Goal: Obtain resource: Download file/media

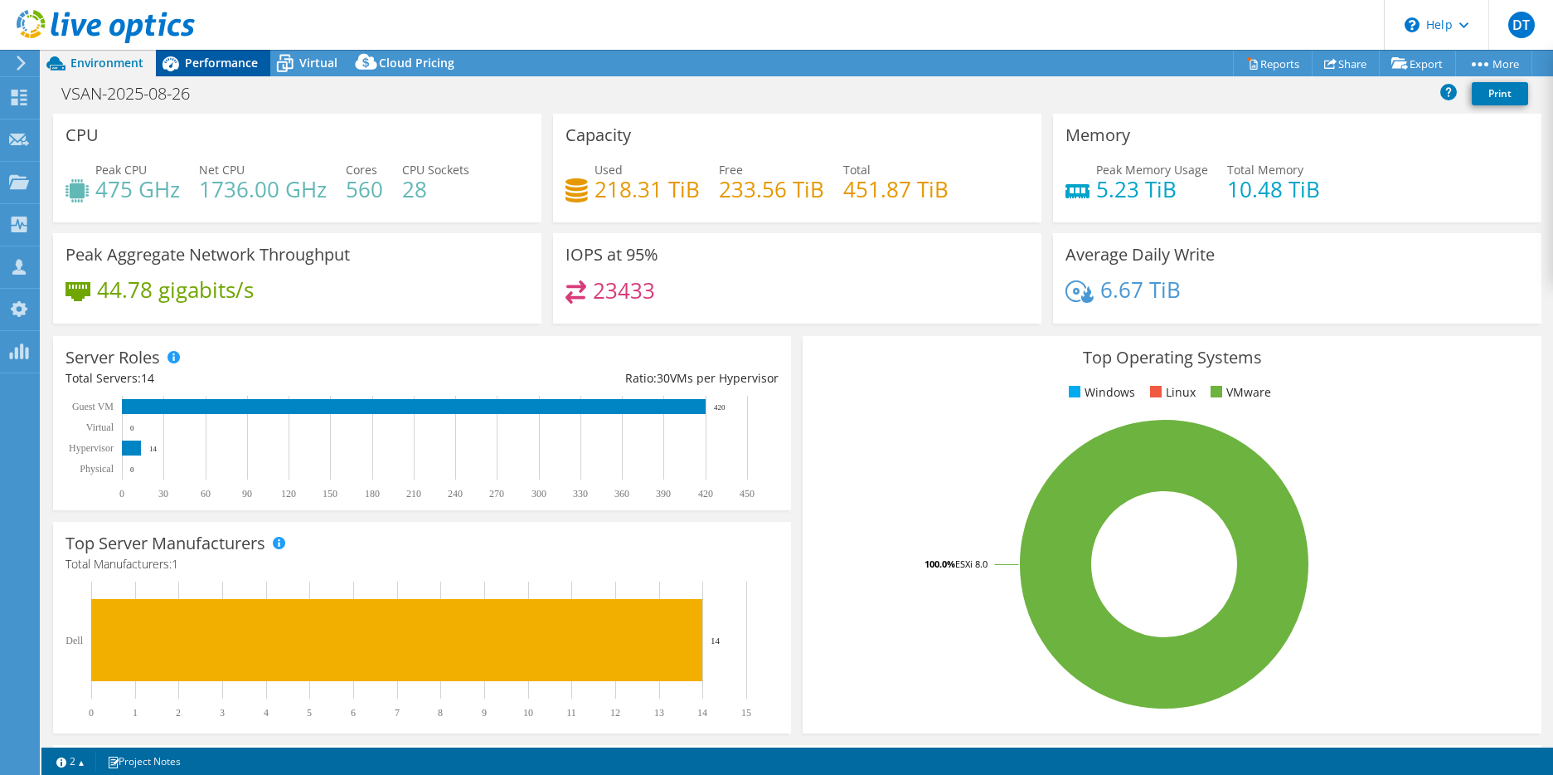
click at [192, 65] on span "Performance" at bounding box center [221, 63] width 73 height 16
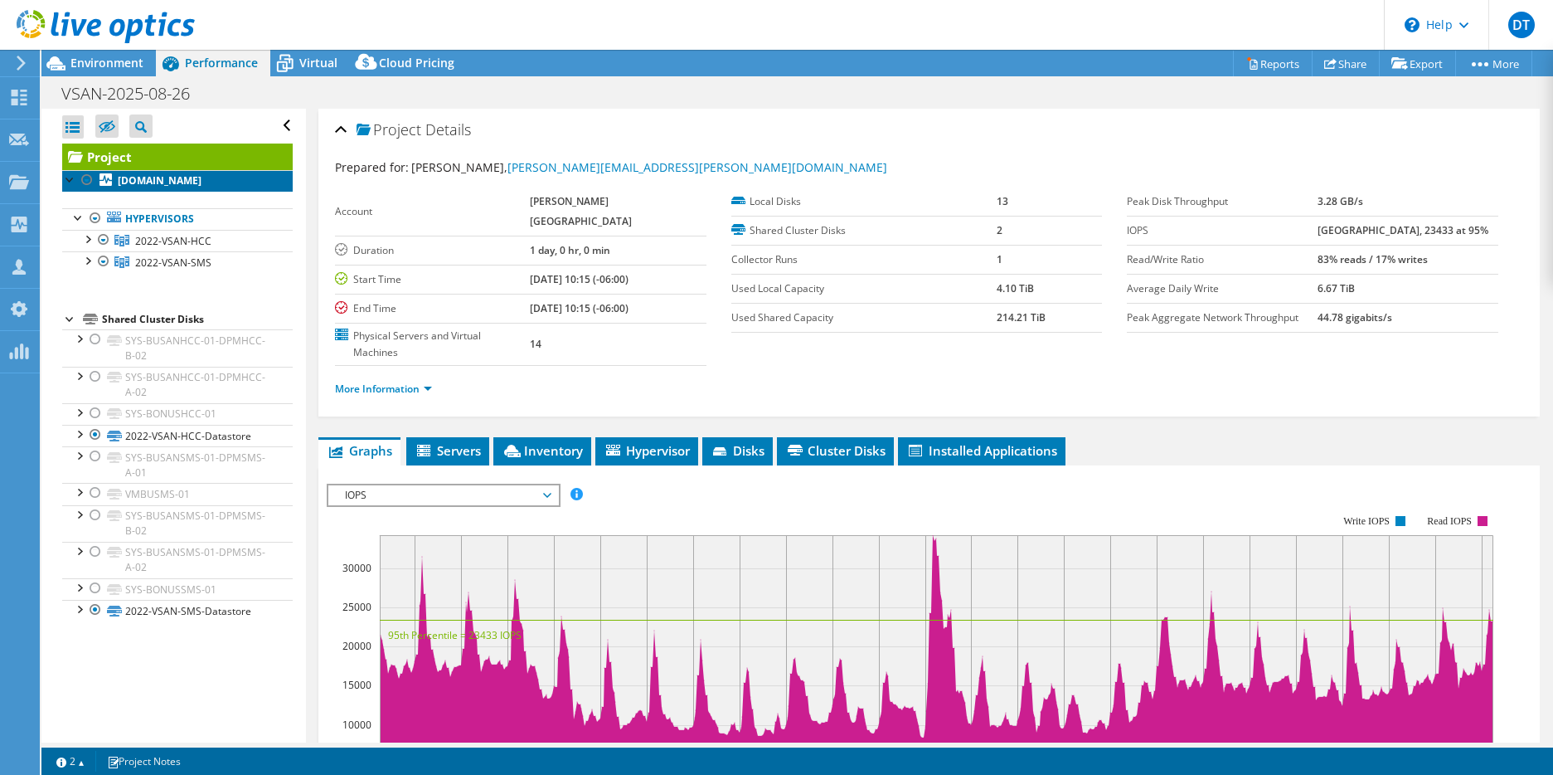
click at [146, 187] on b "[DOMAIN_NAME]" at bounding box center [160, 180] width 84 height 14
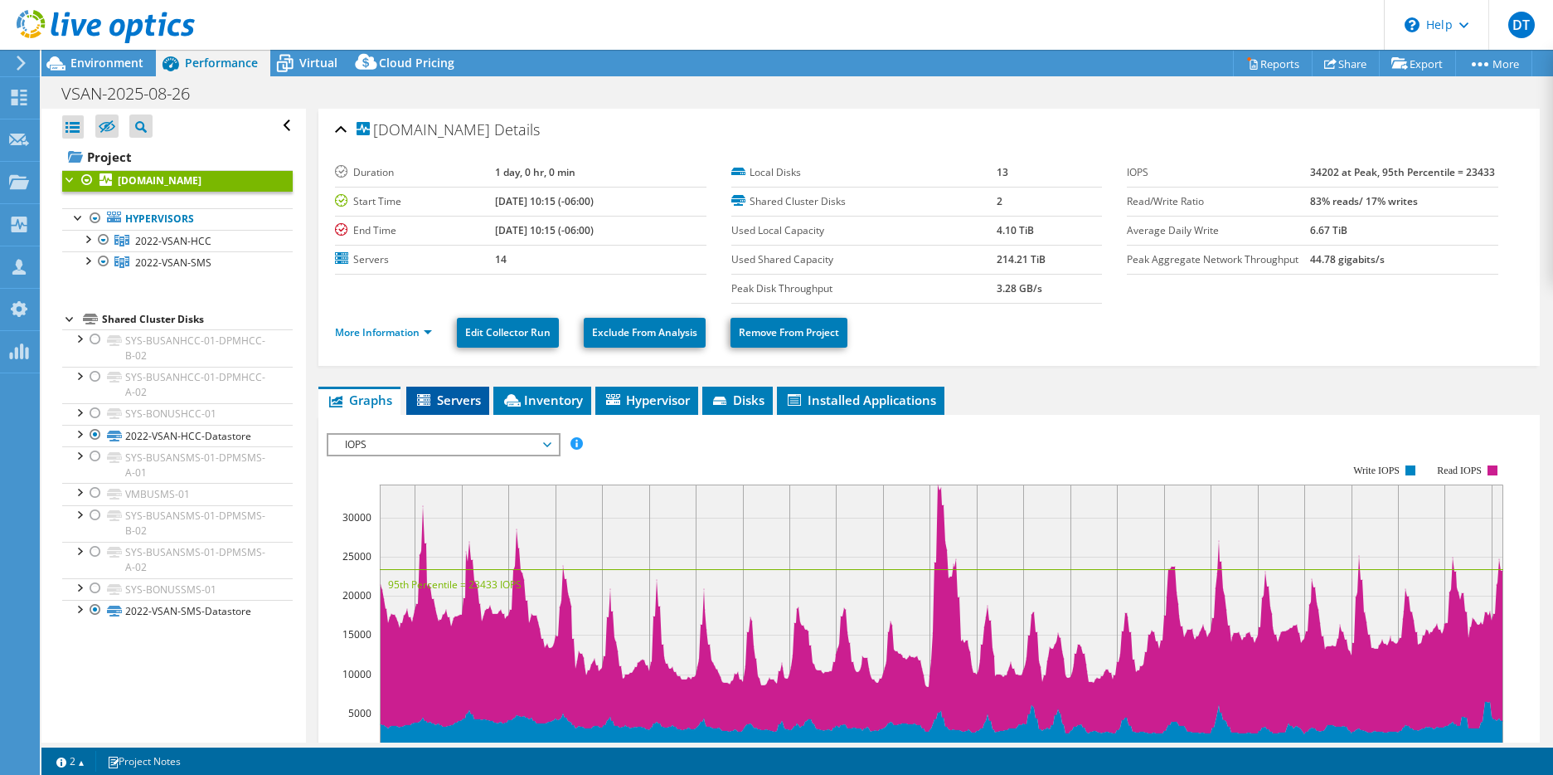
click at [458, 397] on span "Servers" at bounding box center [448, 399] width 66 height 17
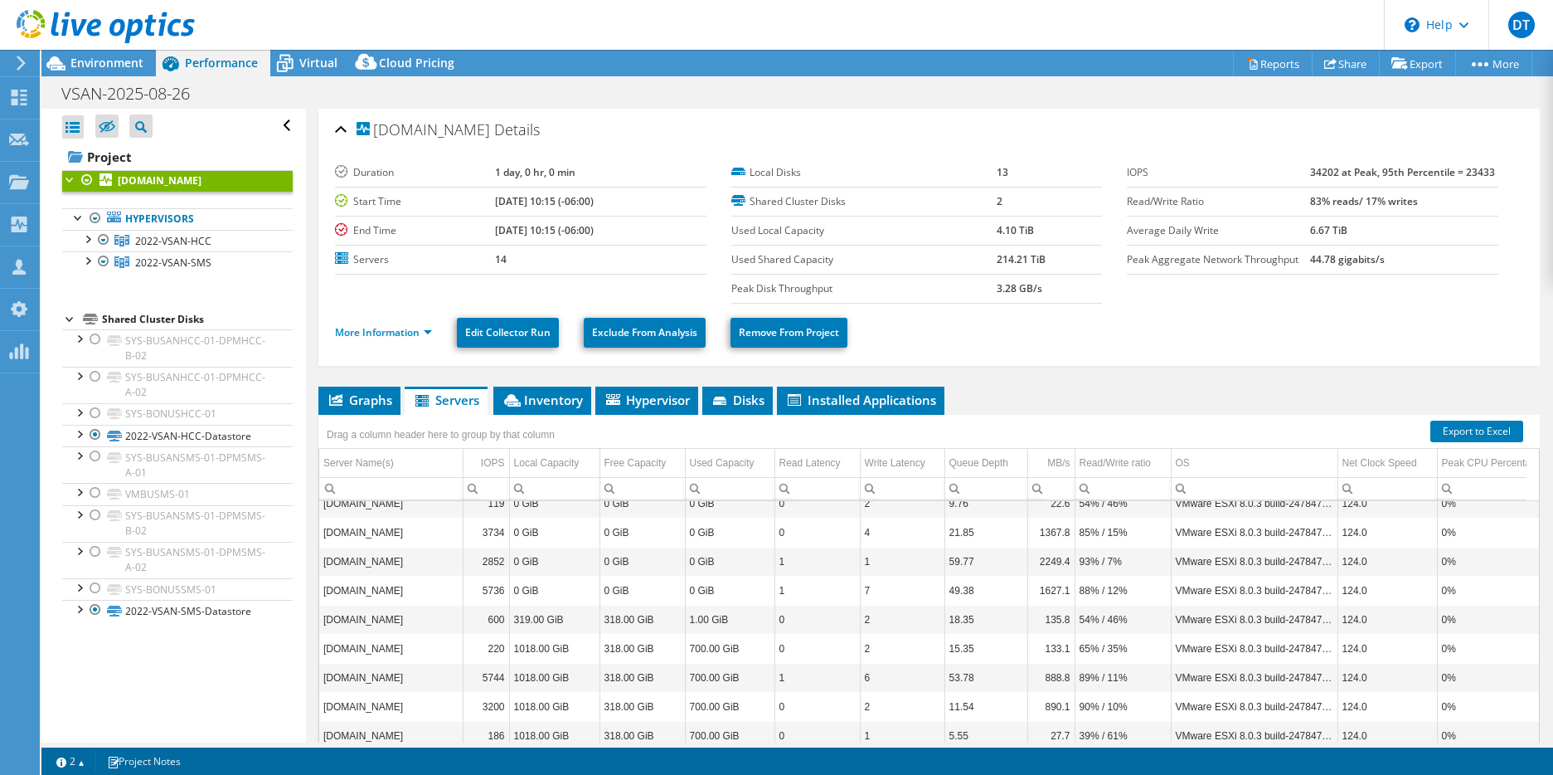
scroll to position [154, 0]
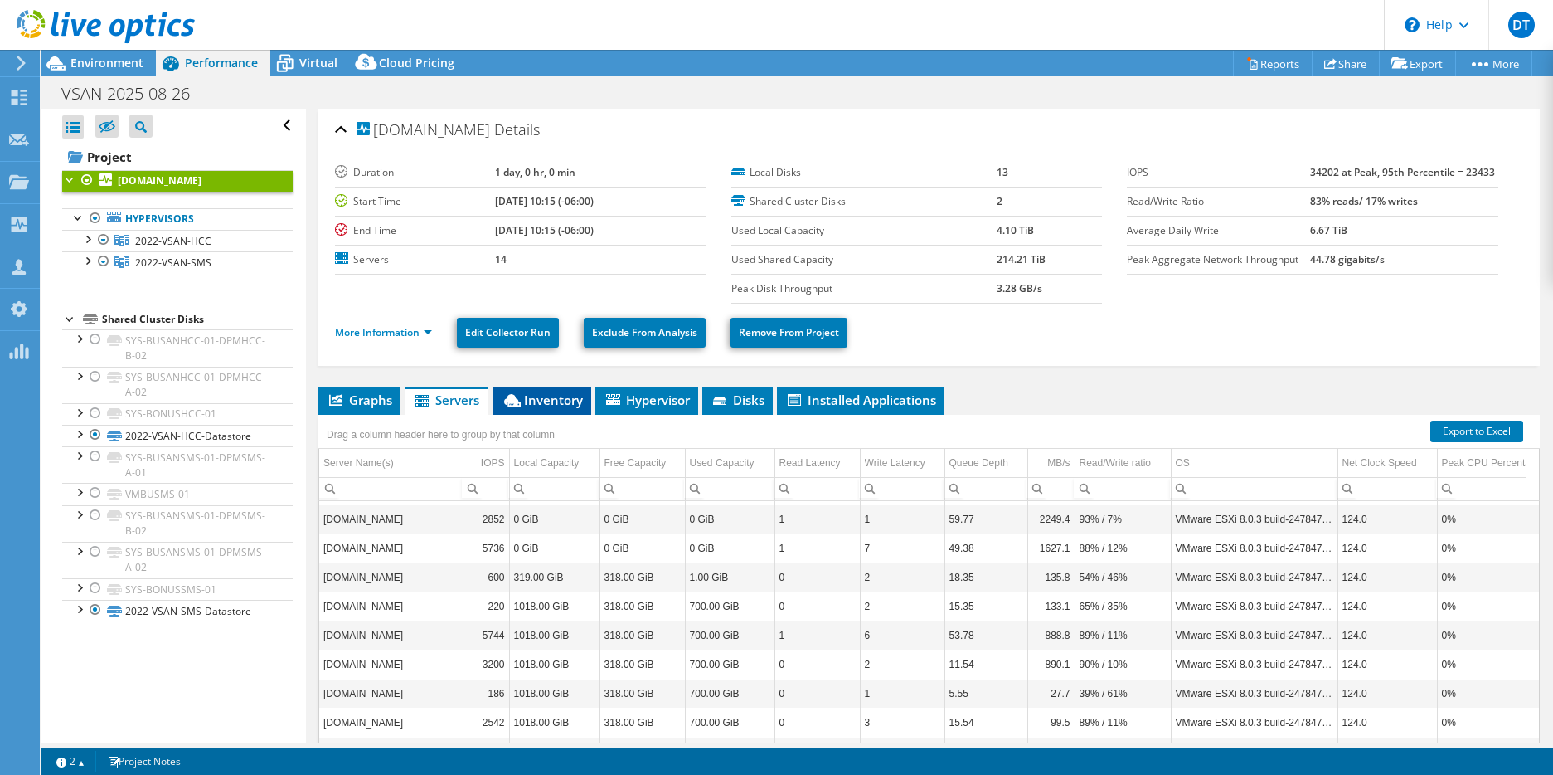
click at [553, 400] on span "Inventory" at bounding box center [542, 399] width 81 height 17
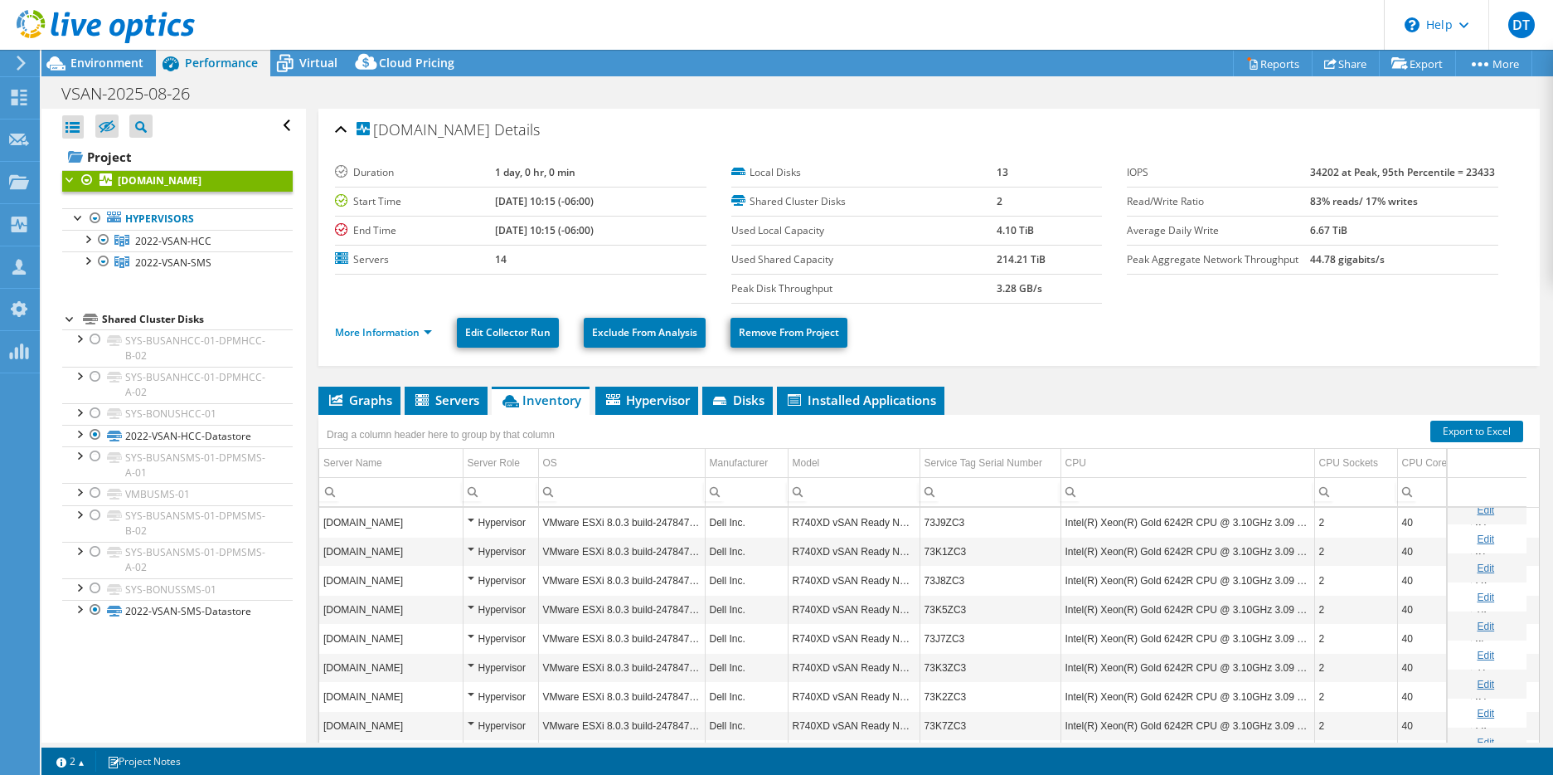
scroll to position [100, 0]
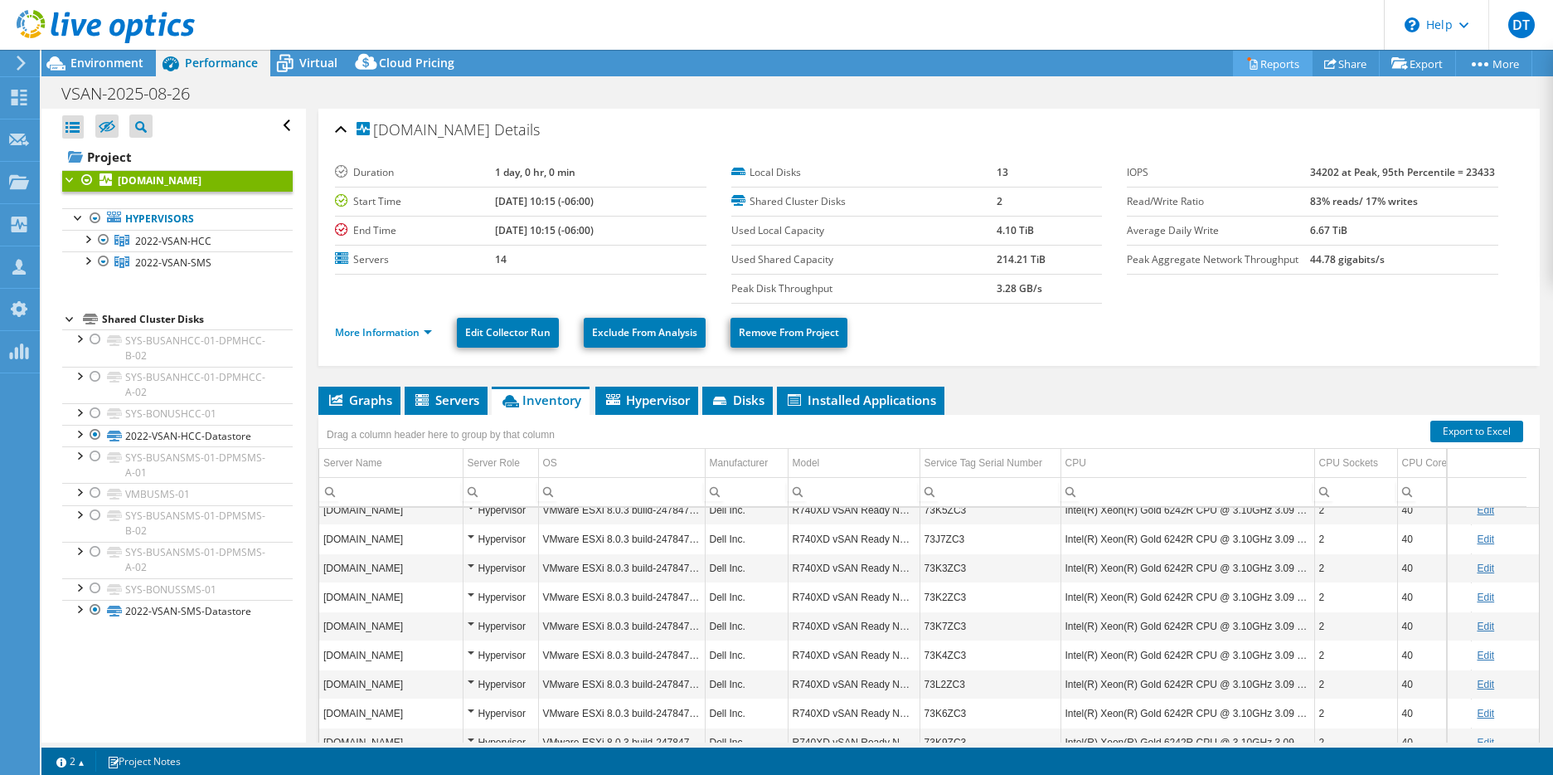
click at [1262, 60] on link "Reports" at bounding box center [1273, 64] width 80 height 26
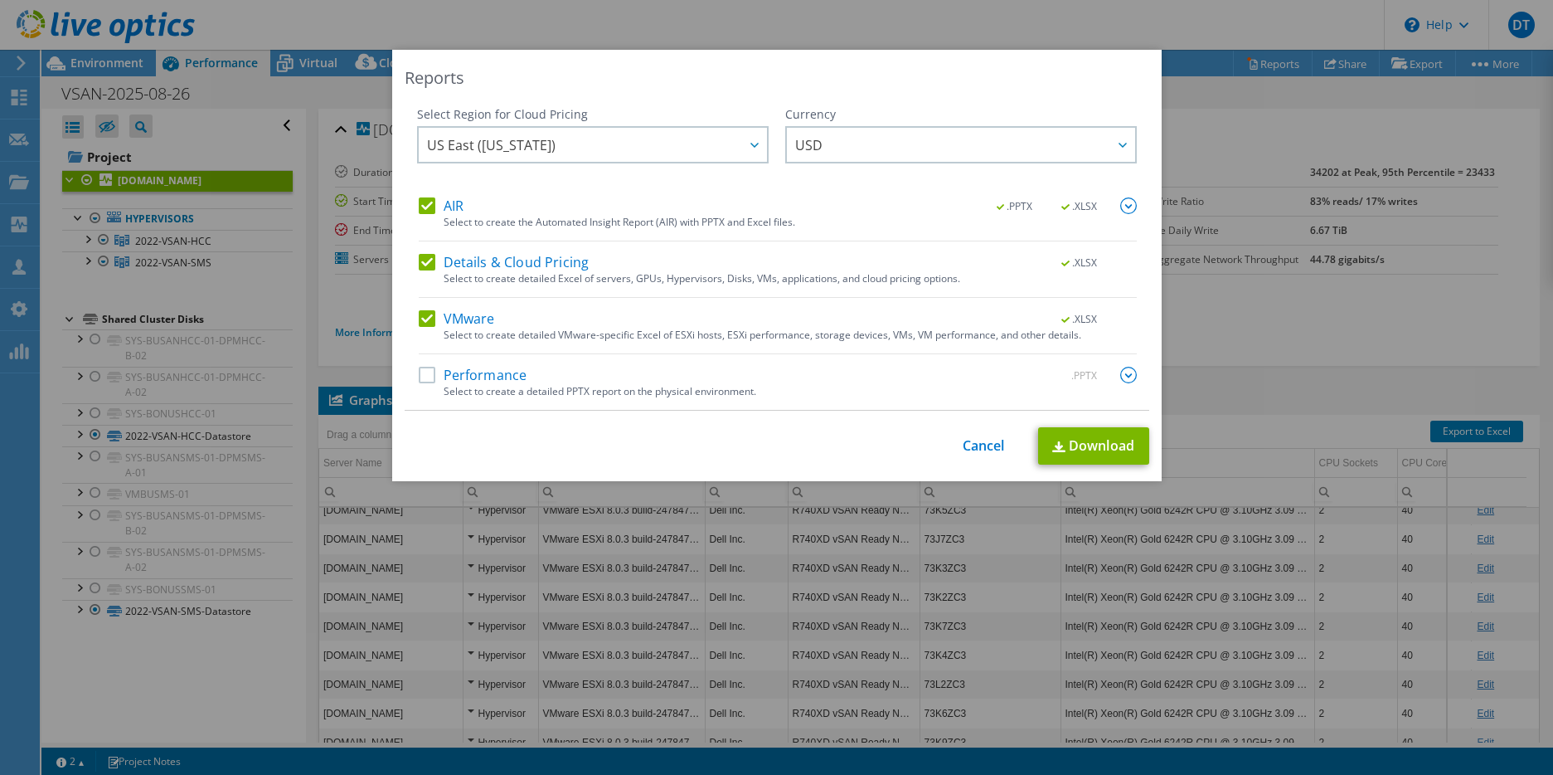
click at [501, 378] on label "Performance" at bounding box center [473, 375] width 109 height 17
click at [0, 0] on input "Performance" at bounding box center [0, 0] width 0 height 0
click at [1069, 451] on link "Download" at bounding box center [1093, 445] width 111 height 37
click at [987, 443] on link "Cancel" at bounding box center [984, 446] width 42 height 16
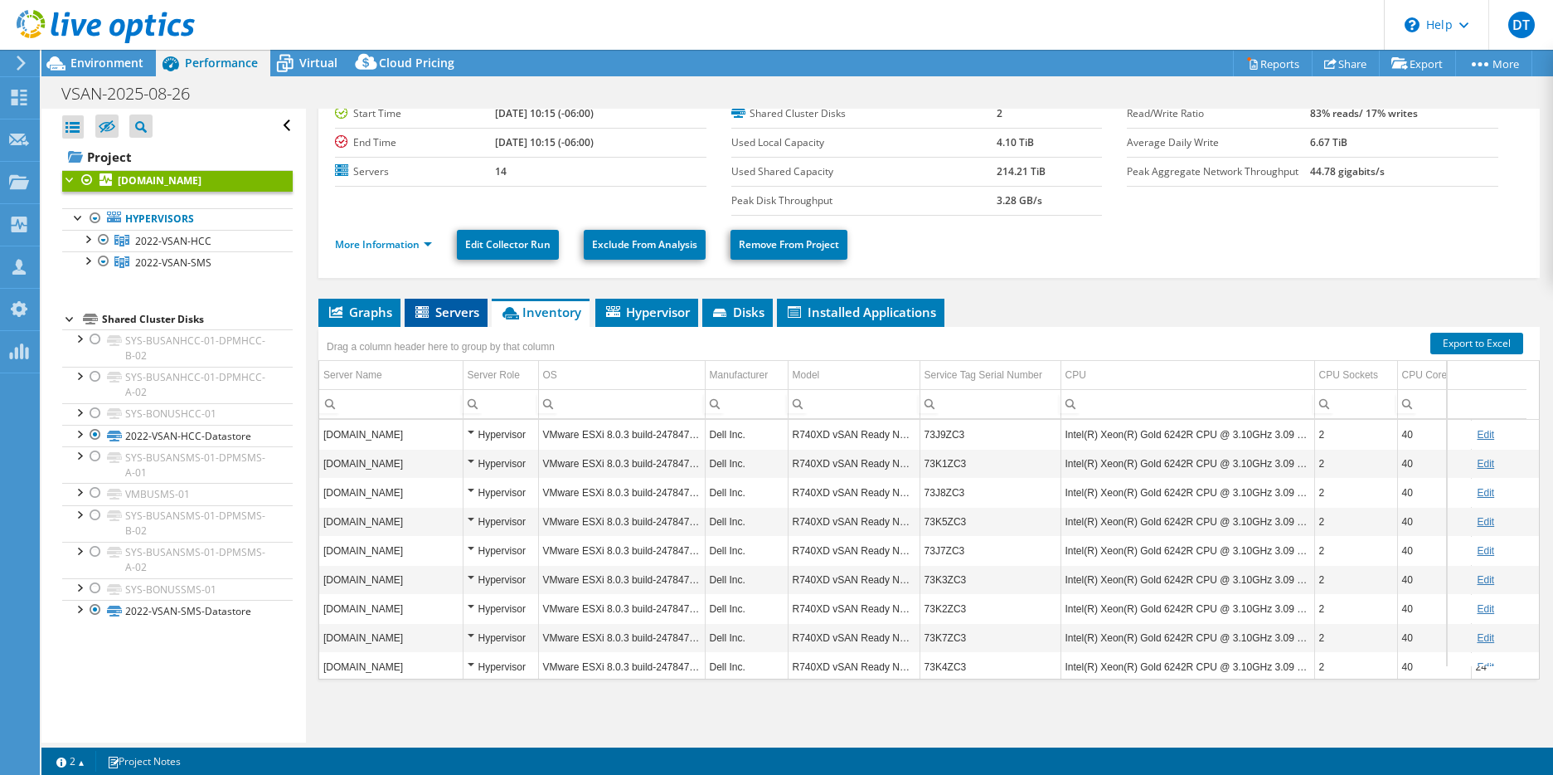
click at [448, 323] on li "Servers" at bounding box center [446, 313] width 83 height 28
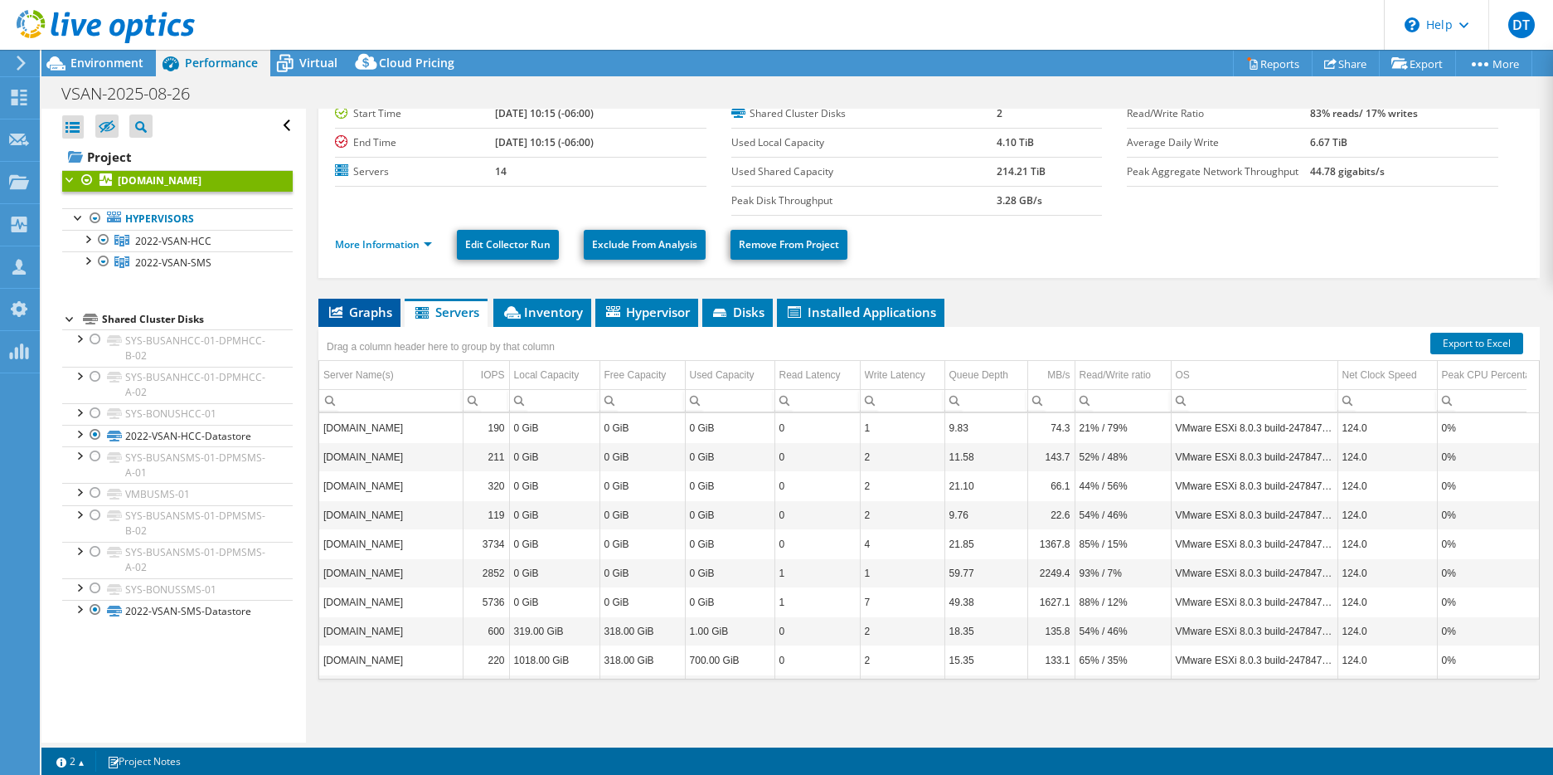
click at [379, 321] on li "Graphs" at bounding box center [359, 313] width 82 height 28
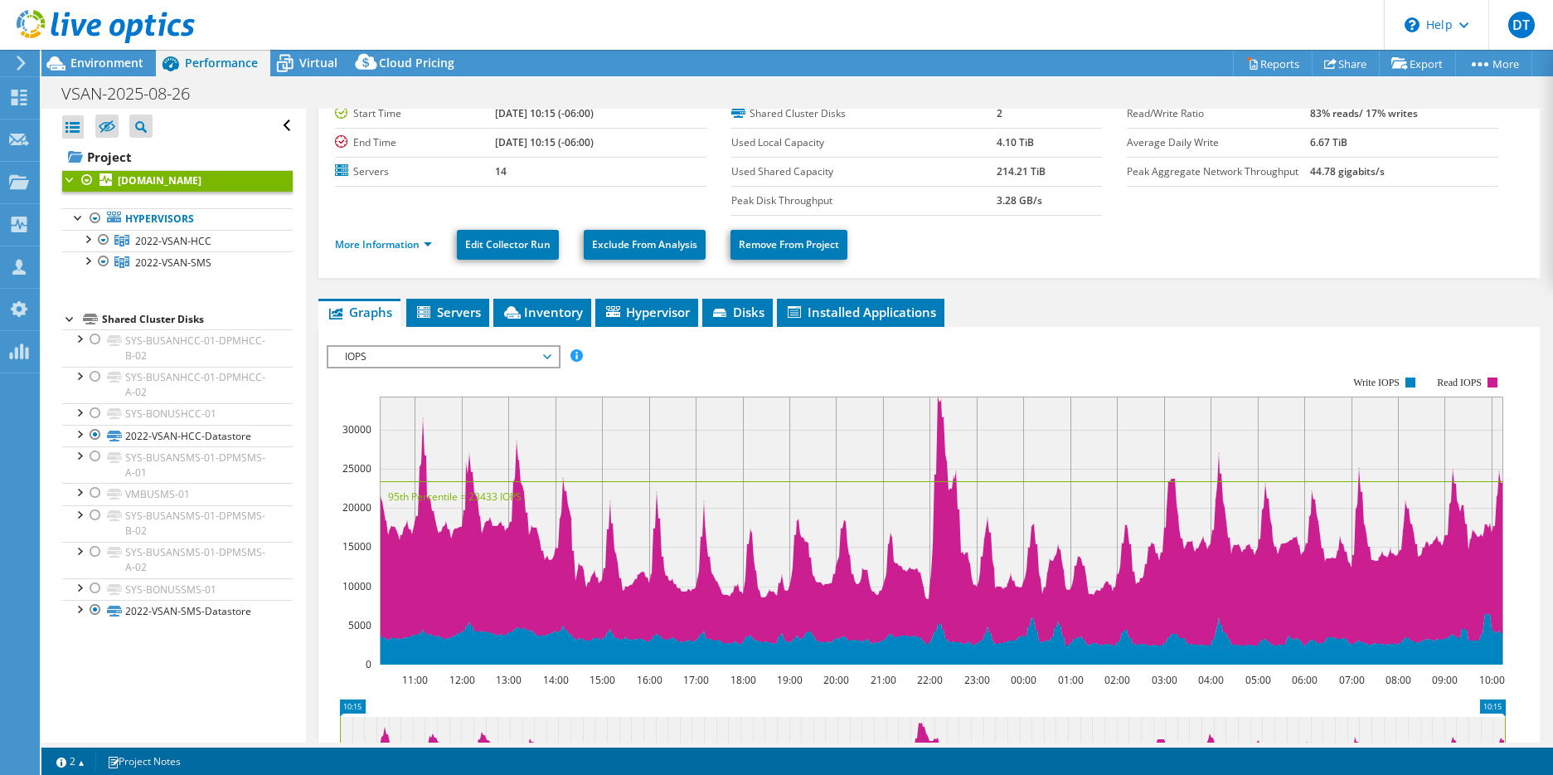
click at [546, 356] on span "IOPS" at bounding box center [443, 357] width 213 height 20
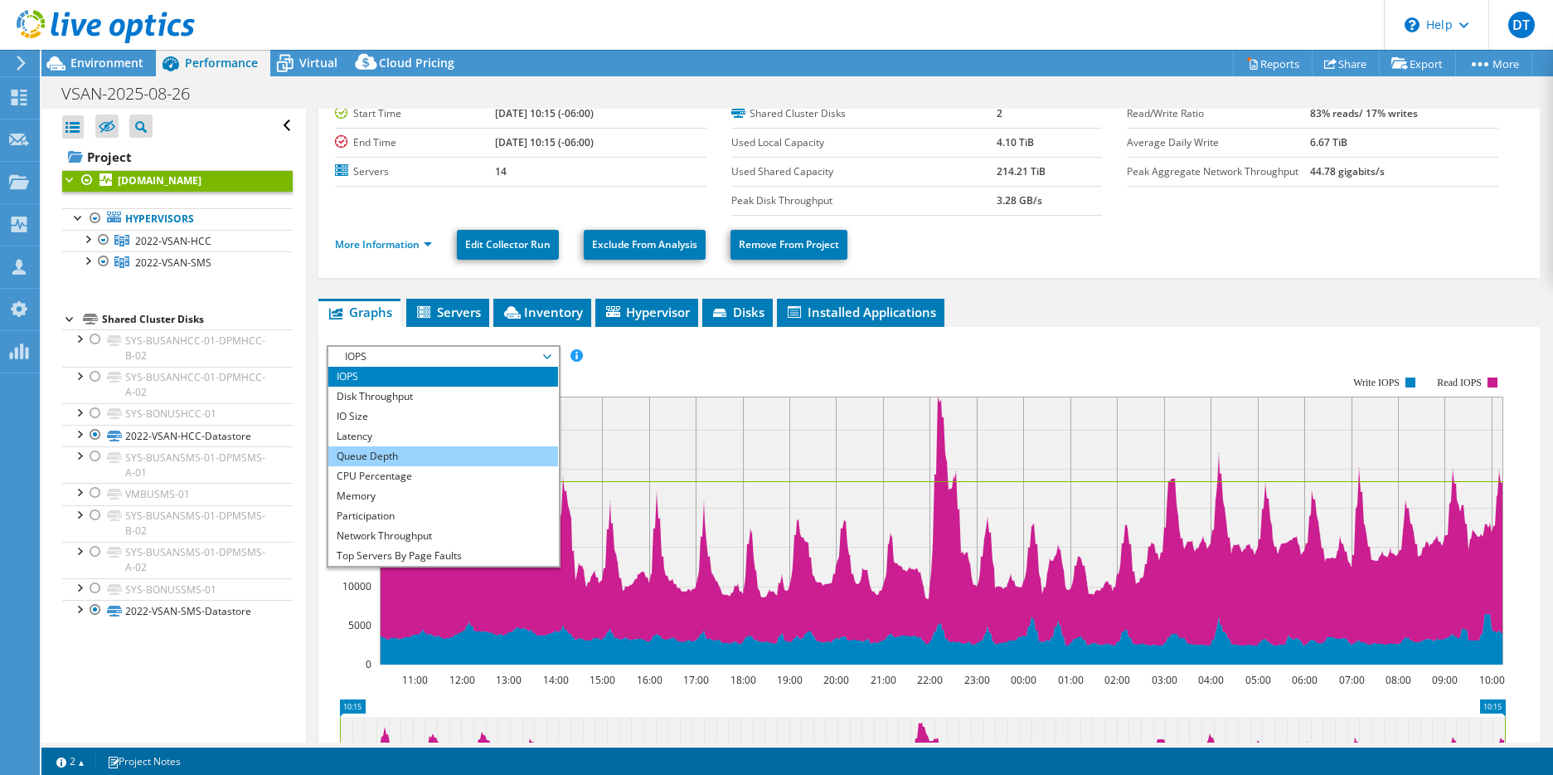
click at [448, 459] on li "Queue Depth" at bounding box center [443, 456] width 230 height 20
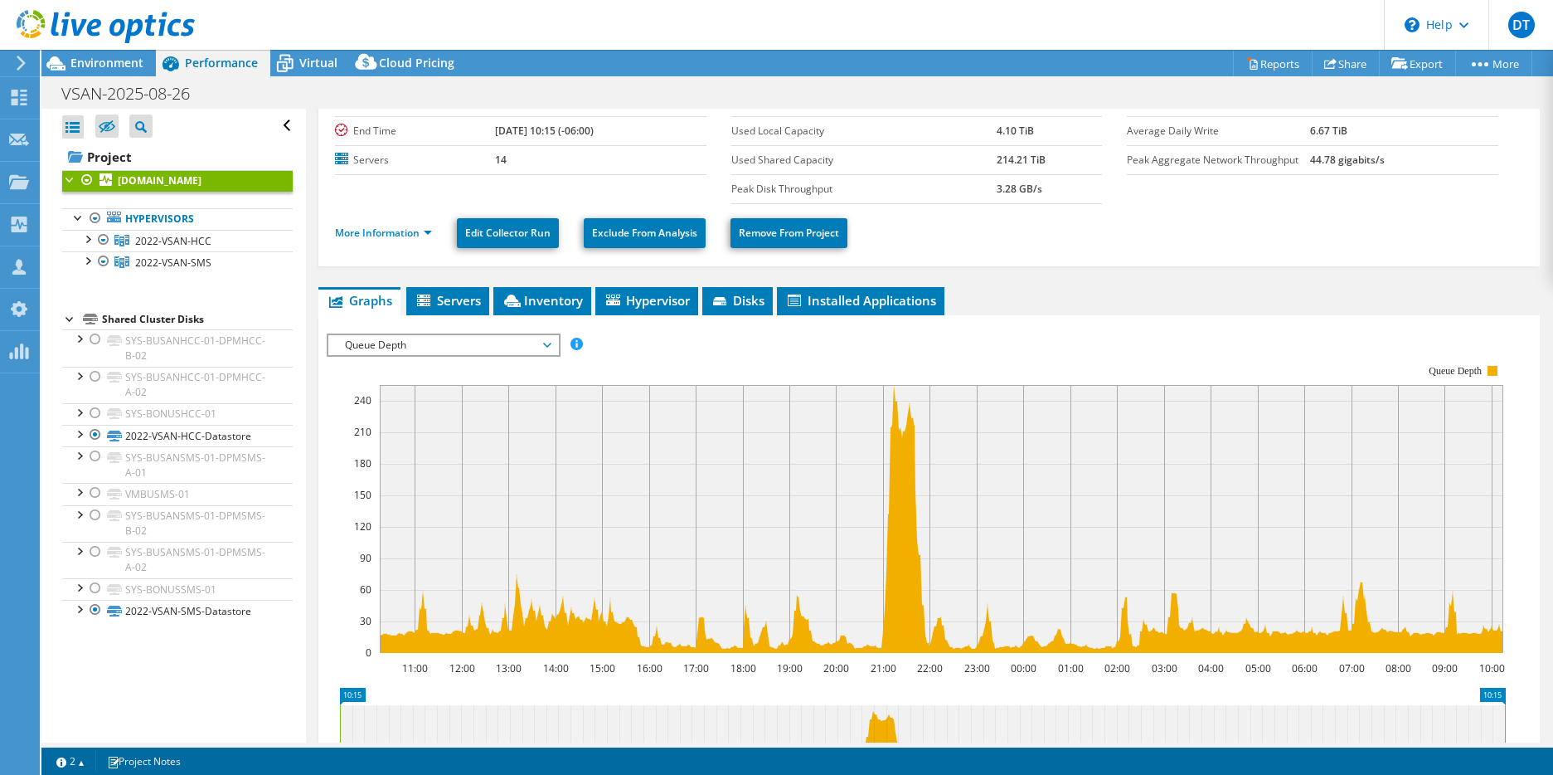
scroll to position [199, 0]
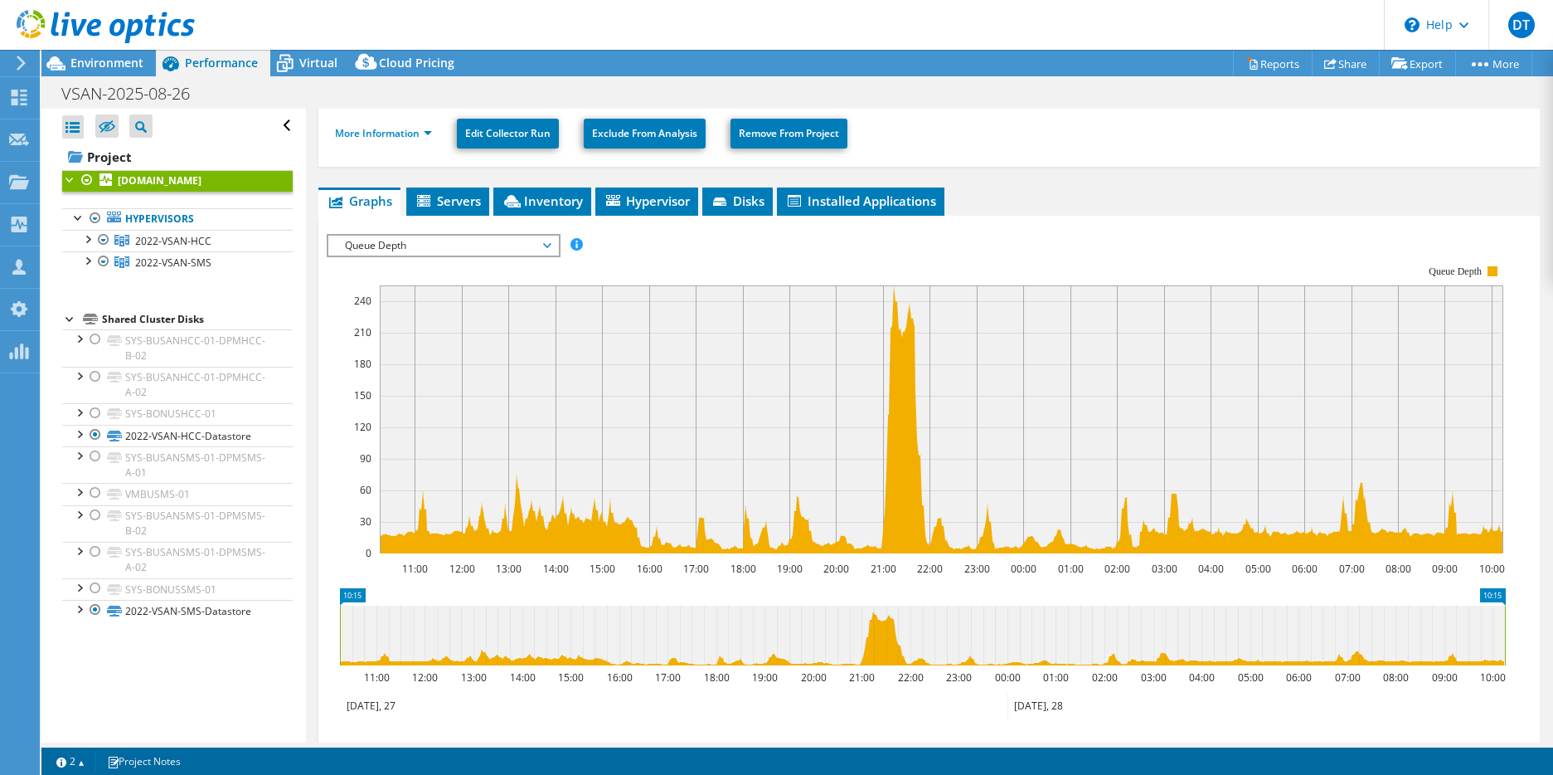
click at [484, 253] on span "Queue Depth" at bounding box center [443, 246] width 213 height 20
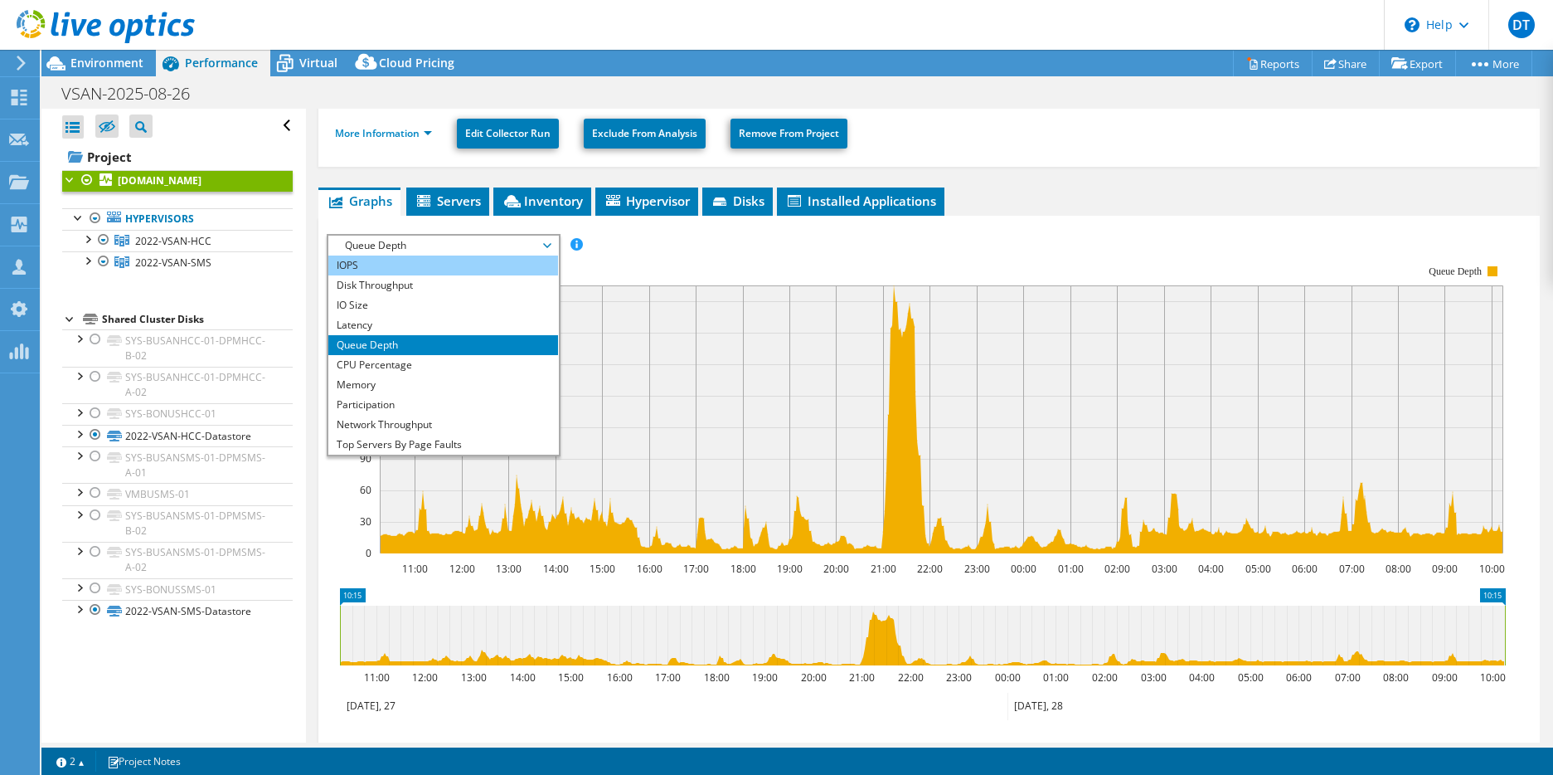
click at [465, 263] on li "IOPS" at bounding box center [443, 265] width 230 height 20
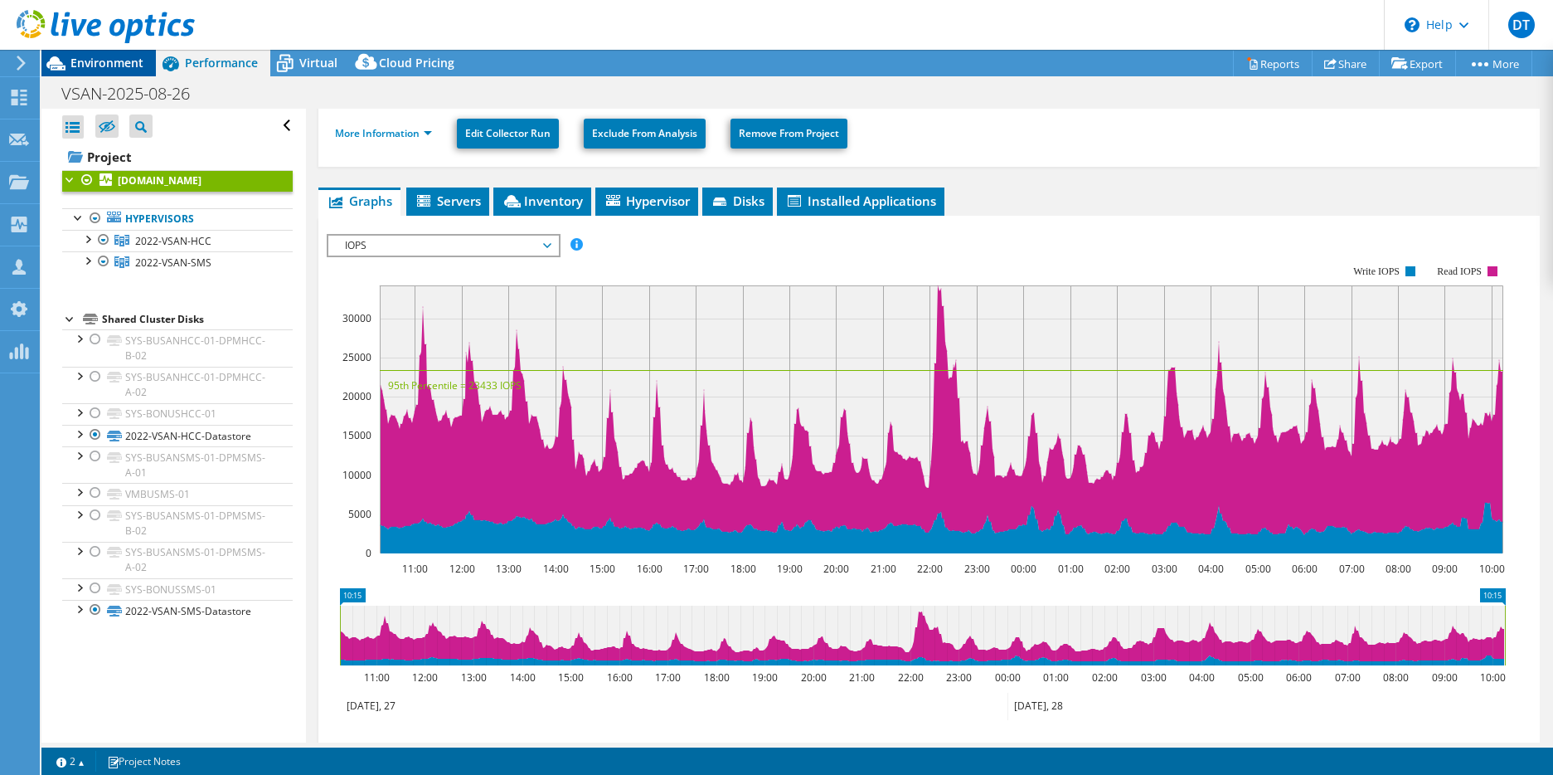
click at [91, 70] on div "Environment" at bounding box center [98, 63] width 114 height 27
